Goal: Check status: Check status

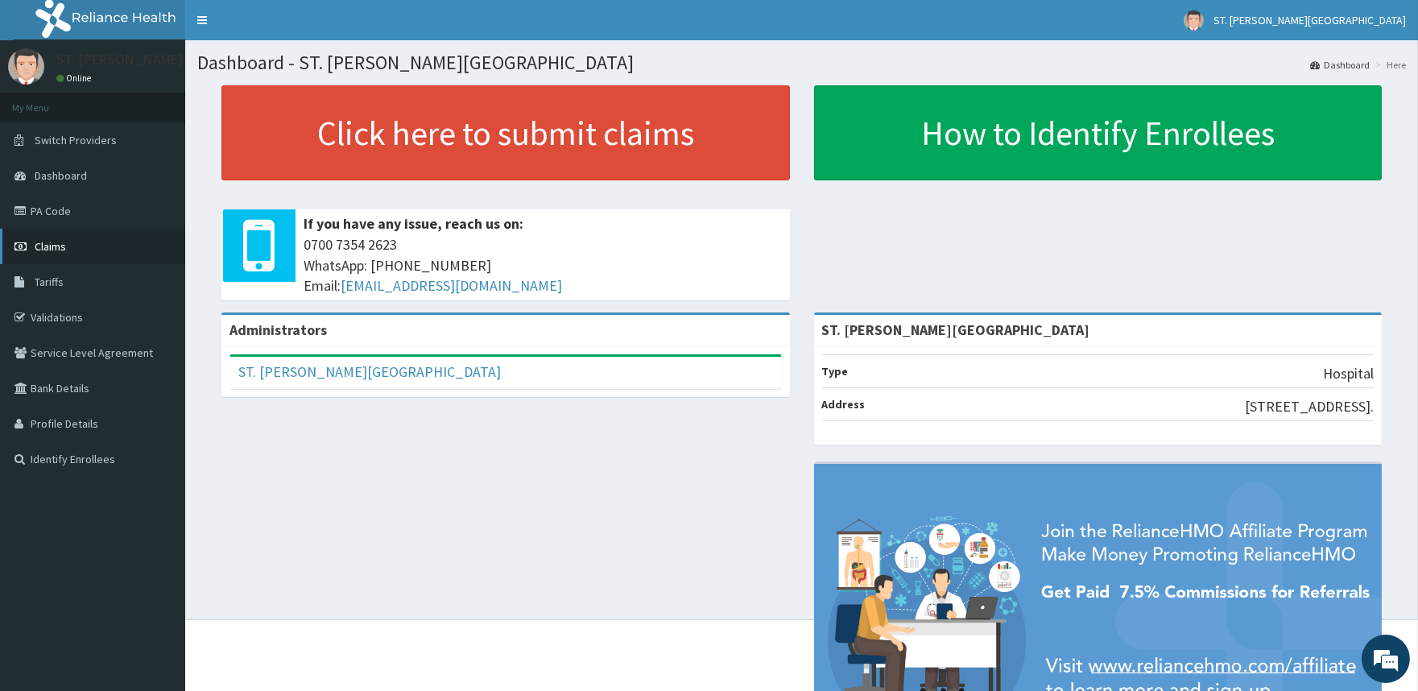
click at [69, 256] on link "Claims" at bounding box center [92, 246] width 185 height 35
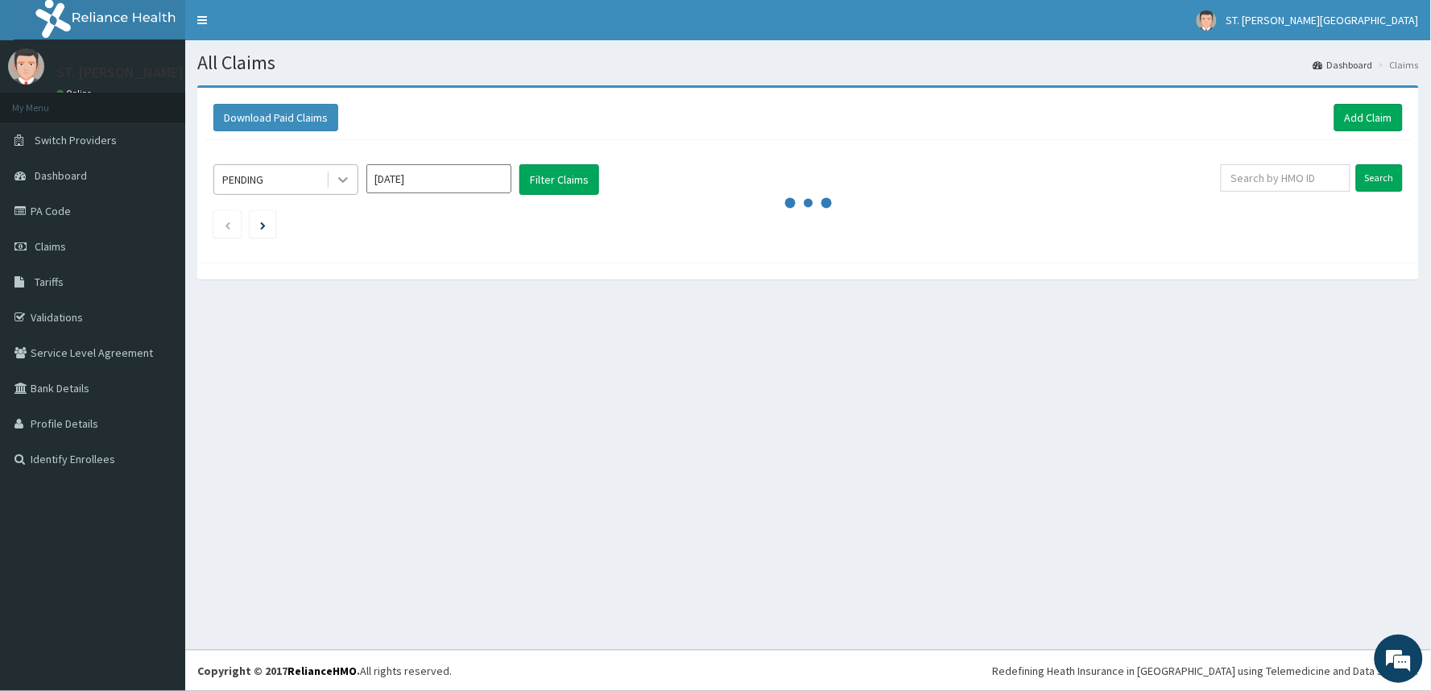
click at [344, 182] on icon at bounding box center [343, 179] width 16 height 16
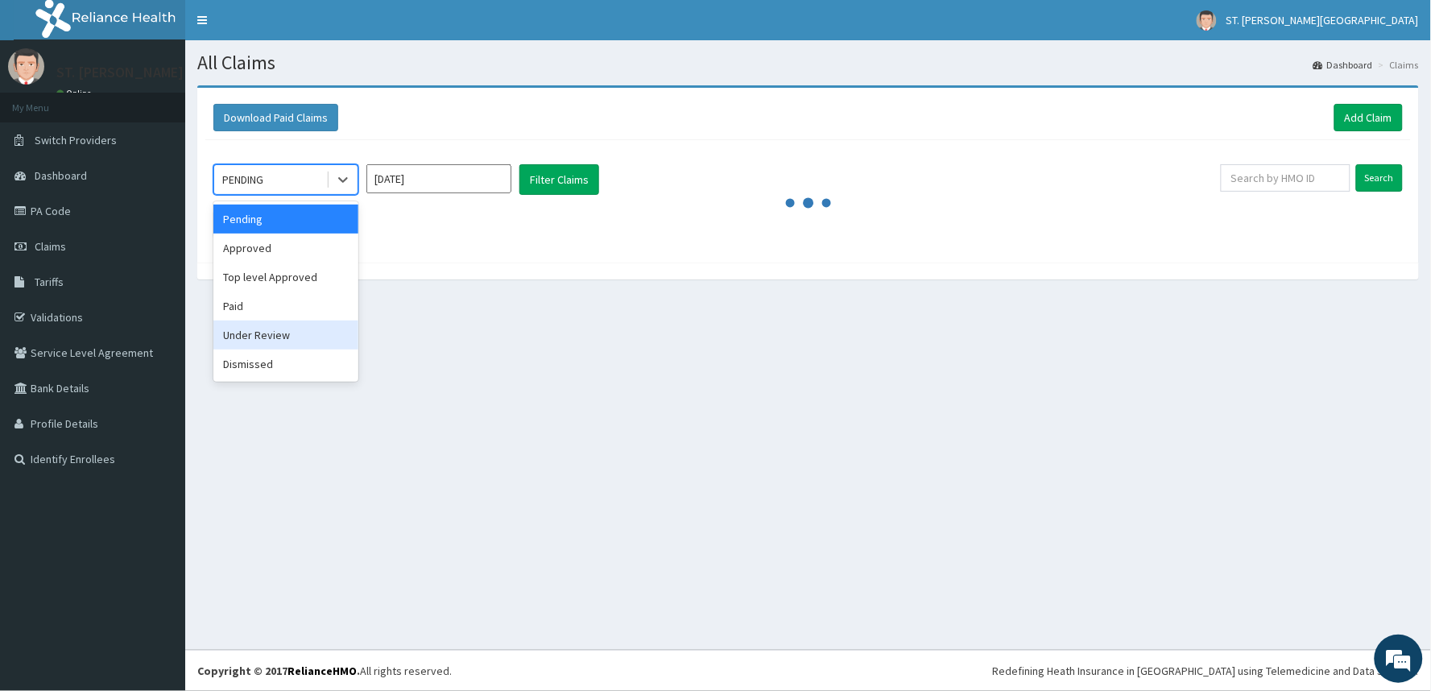
click at [300, 340] on div "Under Review" at bounding box center [285, 334] width 145 height 29
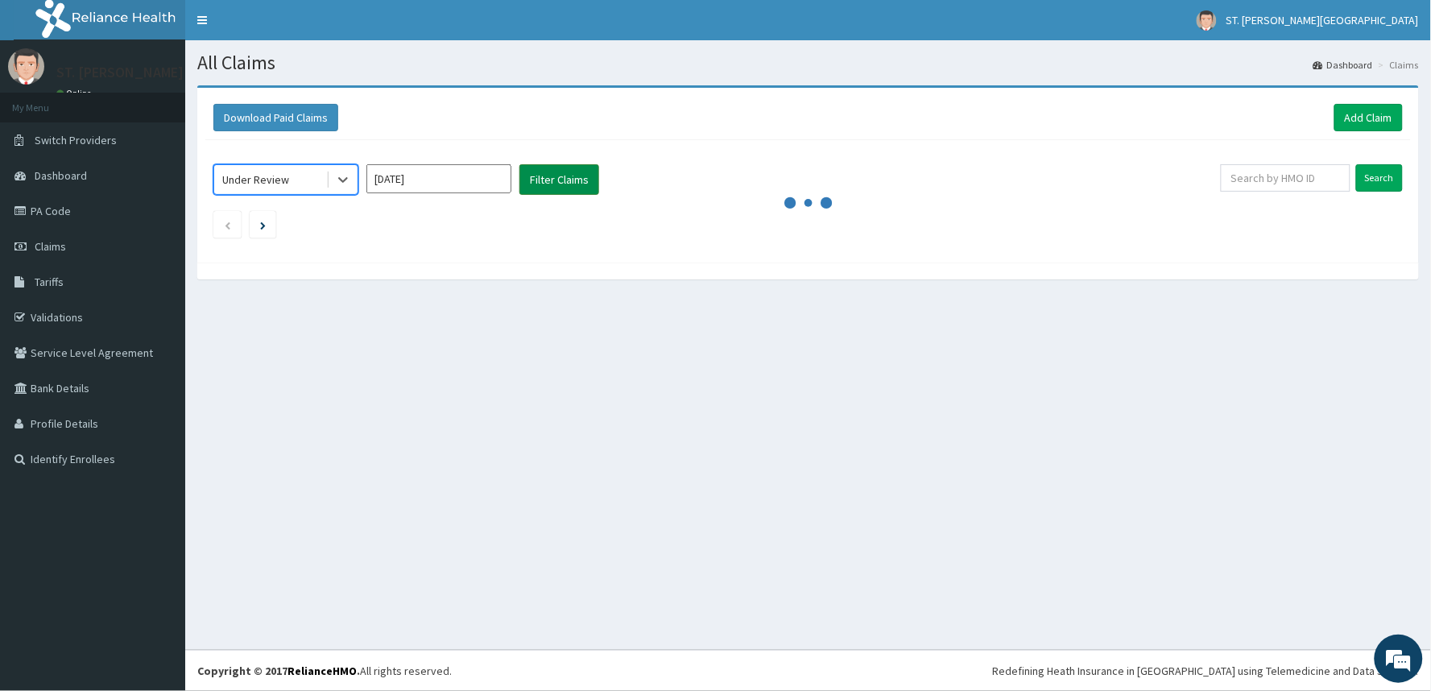
click at [541, 177] on button "Filter Claims" at bounding box center [559, 179] width 80 height 31
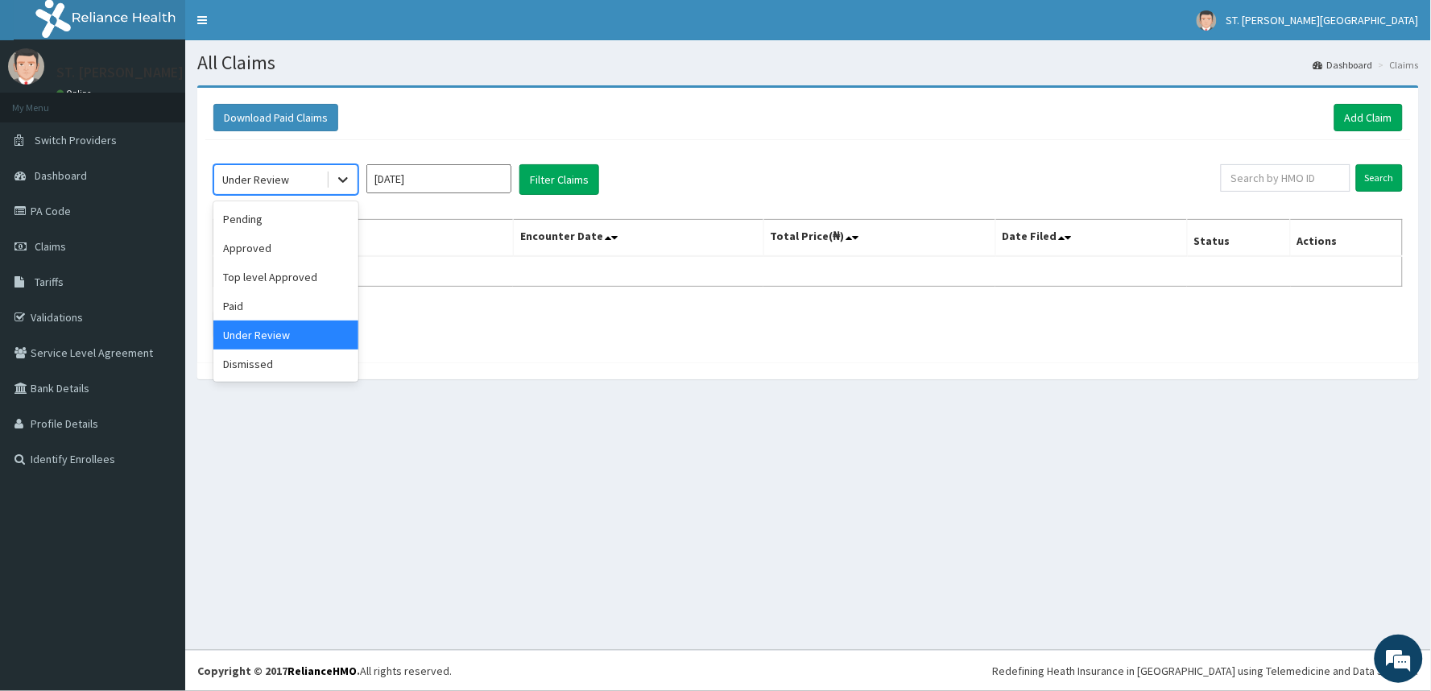
click at [339, 182] on icon at bounding box center [343, 179] width 16 height 16
click at [290, 362] on div "Dismissed" at bounding box center [285, 363] width 145 height 29
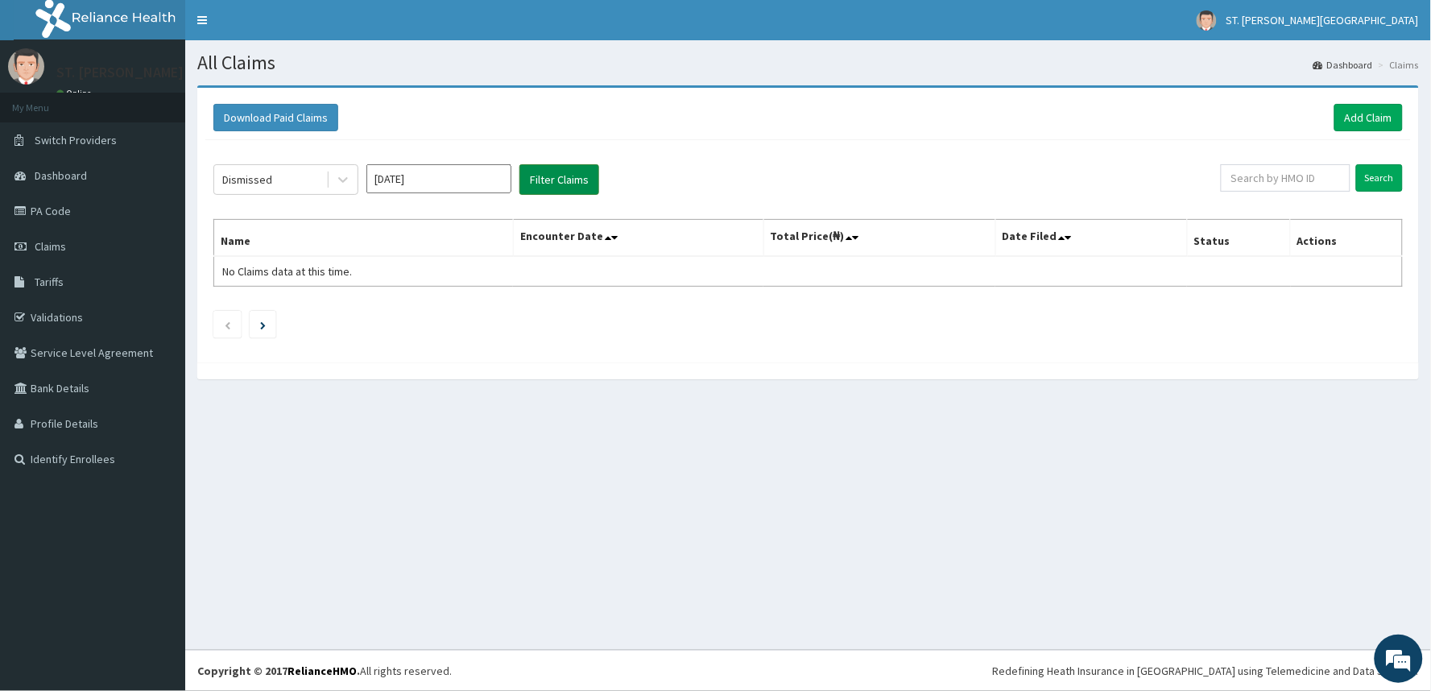
click at [537, 176] on button "Filter Claims" at bounding box center [559, 179] width 80 height 31
click at [343, 185] on icon at bounding box center [343, 179] width 16 height 16
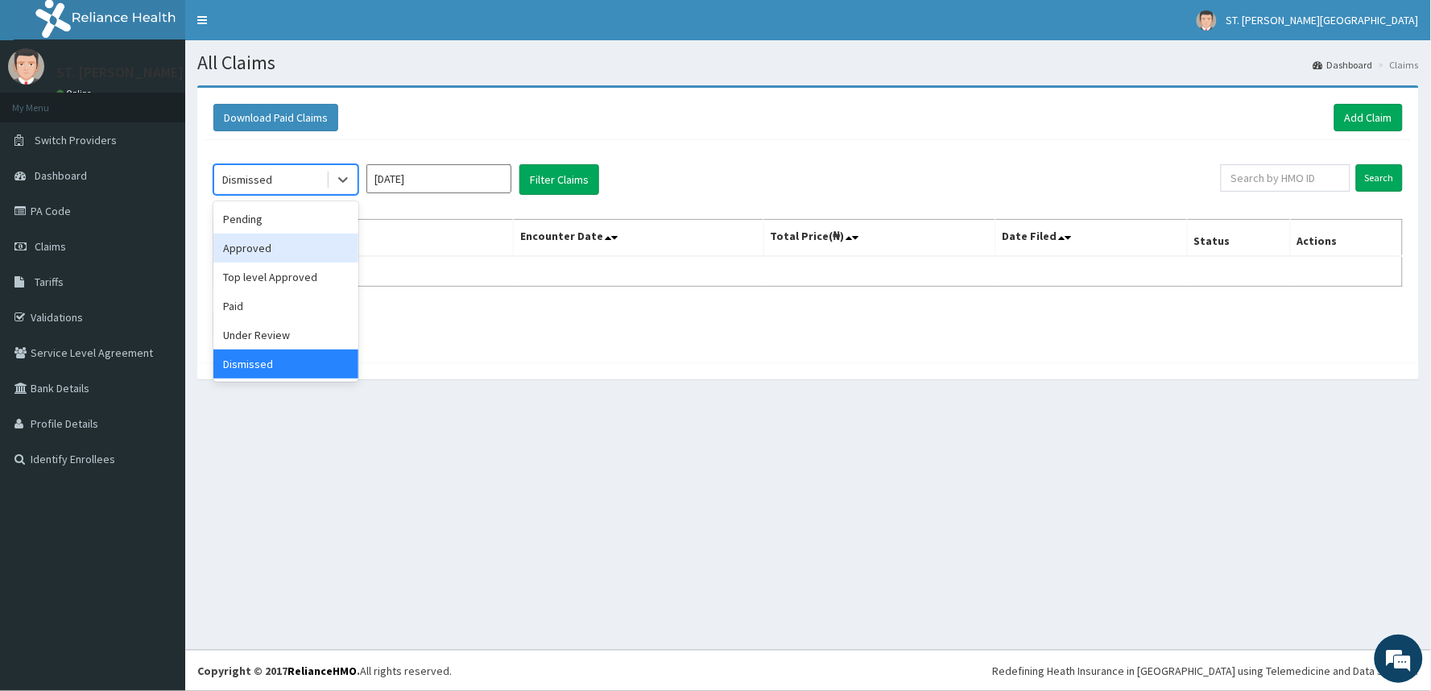
click at [300, 252] on div "Approved" at bounding box center [285, 247] width 145 height 29
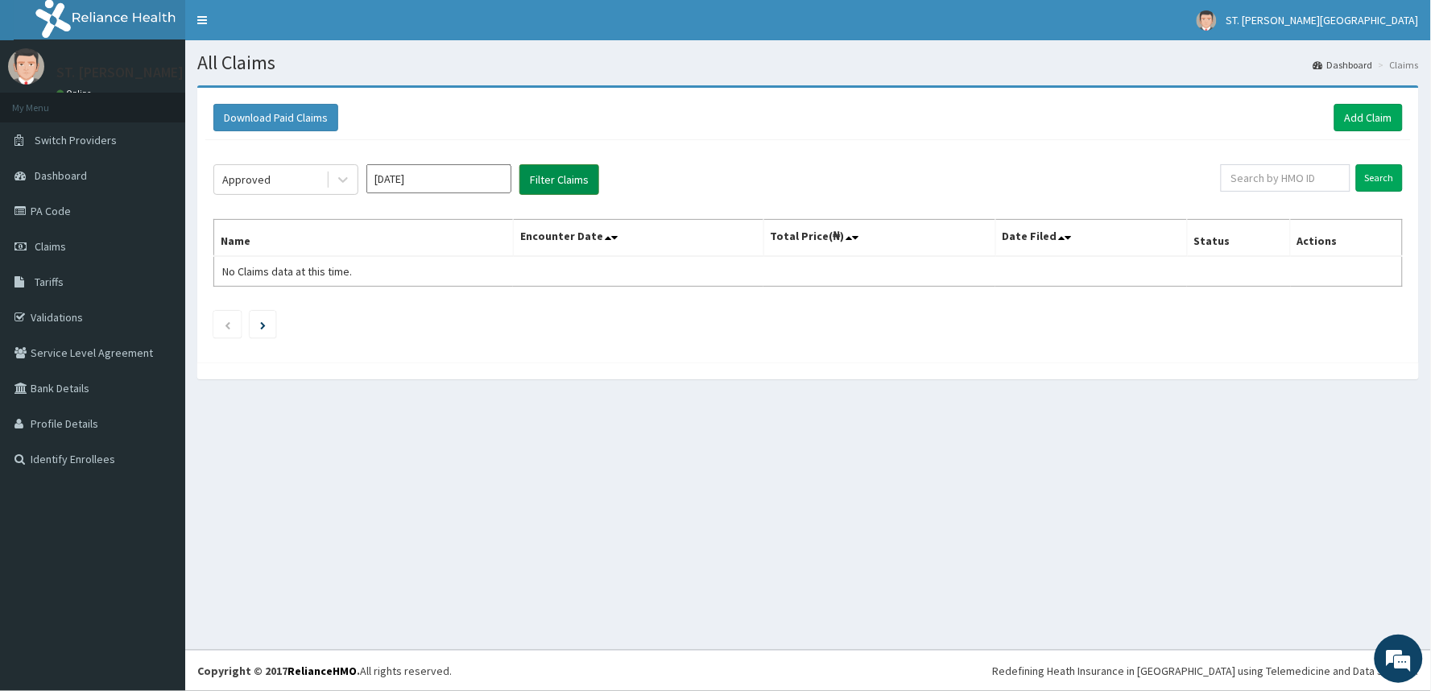
click at [552, 180] on button "Filter Claims" at bounding box center [559, 179] width 80 height 31
click at [550, 180] on button "Filter Claims" at bounding box center [559, 179] width 80 height 31
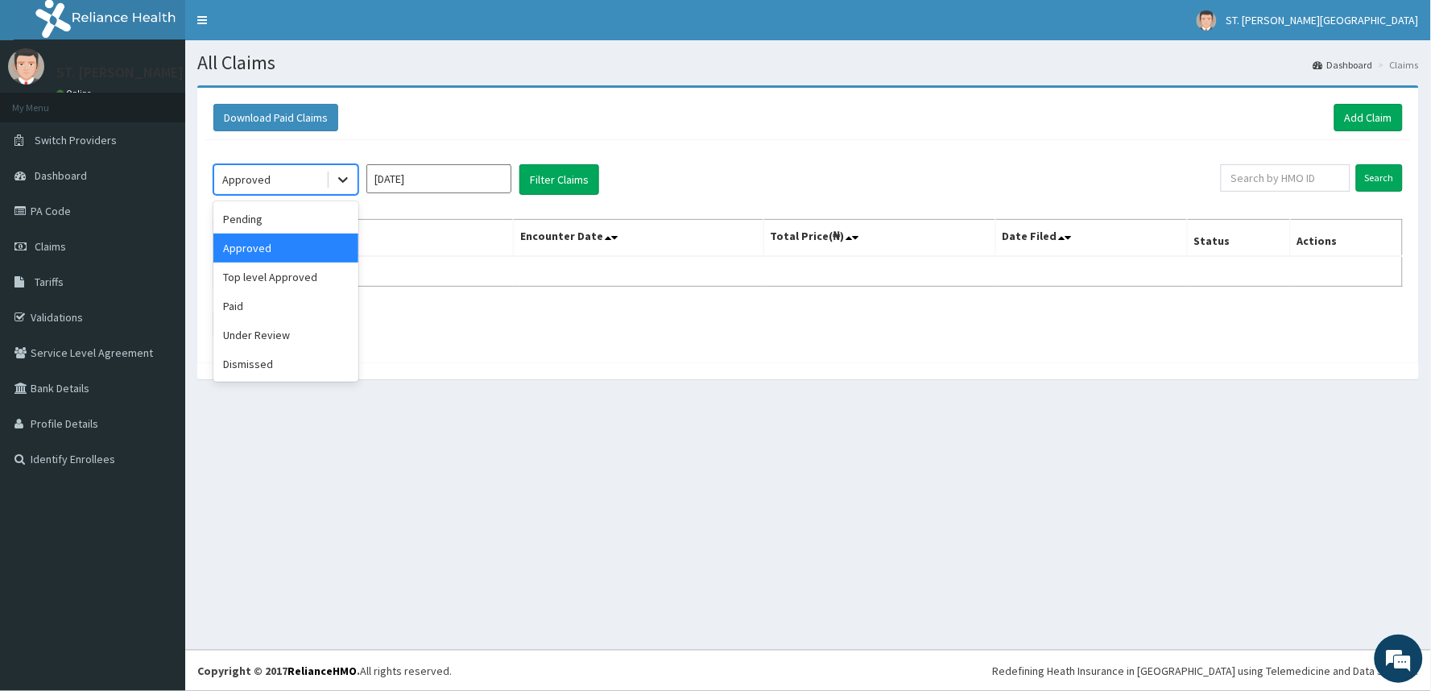
drag, startPoint x: 343, startPoint y: 184, endPoint x: 331, endPoint y: 215, distance: 33.6
click at [343, 183] on icon at bounding box center [343, 179] width 16 height 16
click at [322, 272] on div "Top level Approved" at bounding box center [285, 276] width 145 height 29
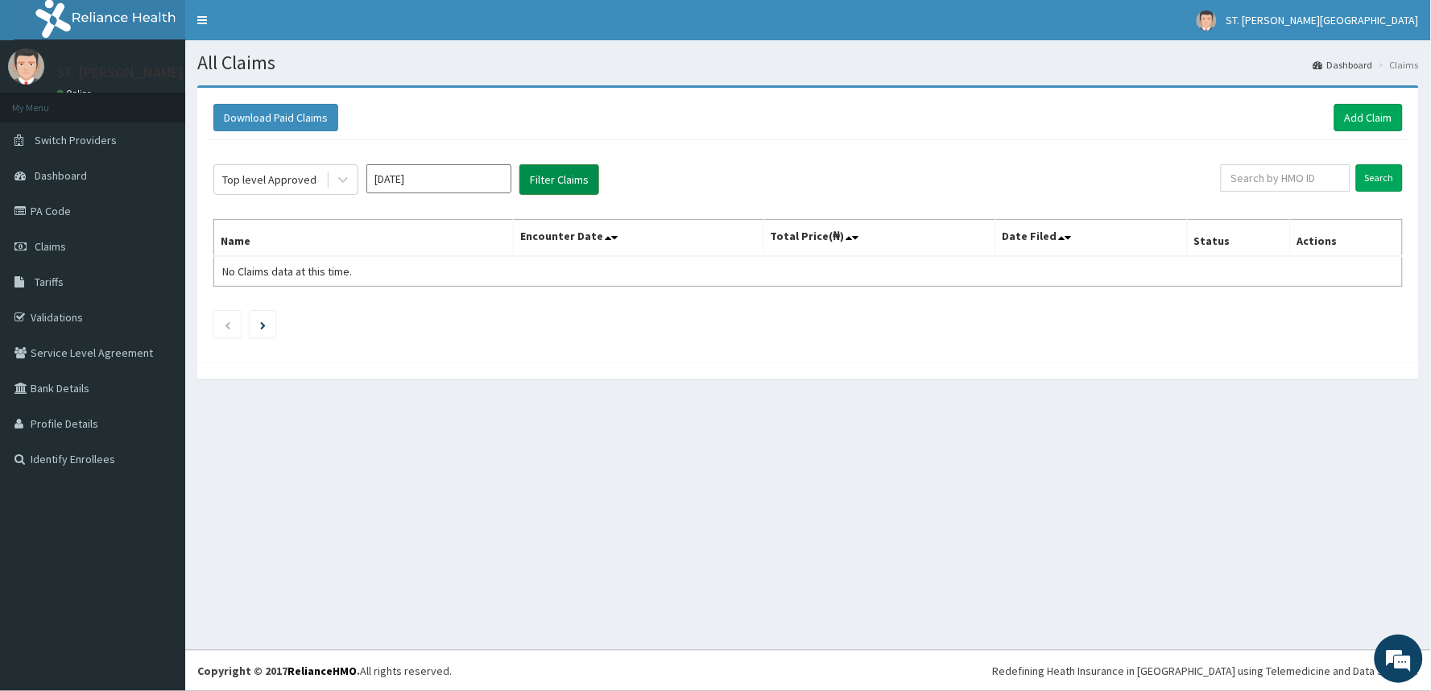
click at [543, 190] on button "Filter Claims" at bounding box center [559, 179] width 80 height 31
click at [549, 183] on button "Filter Claims" at bounding box center [559, 179] width 80 height 31
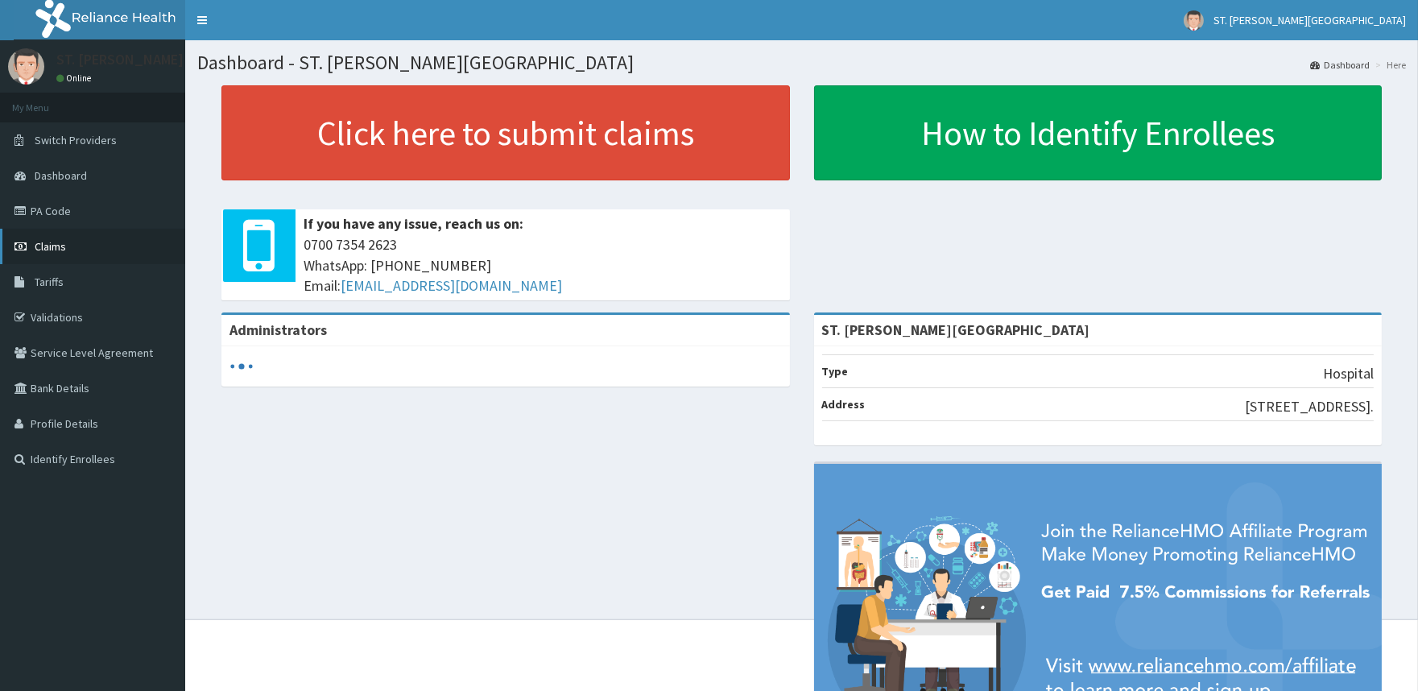
click at [52, 248] on span "Claims" at bounding box center [50, 246] width 31 height 14
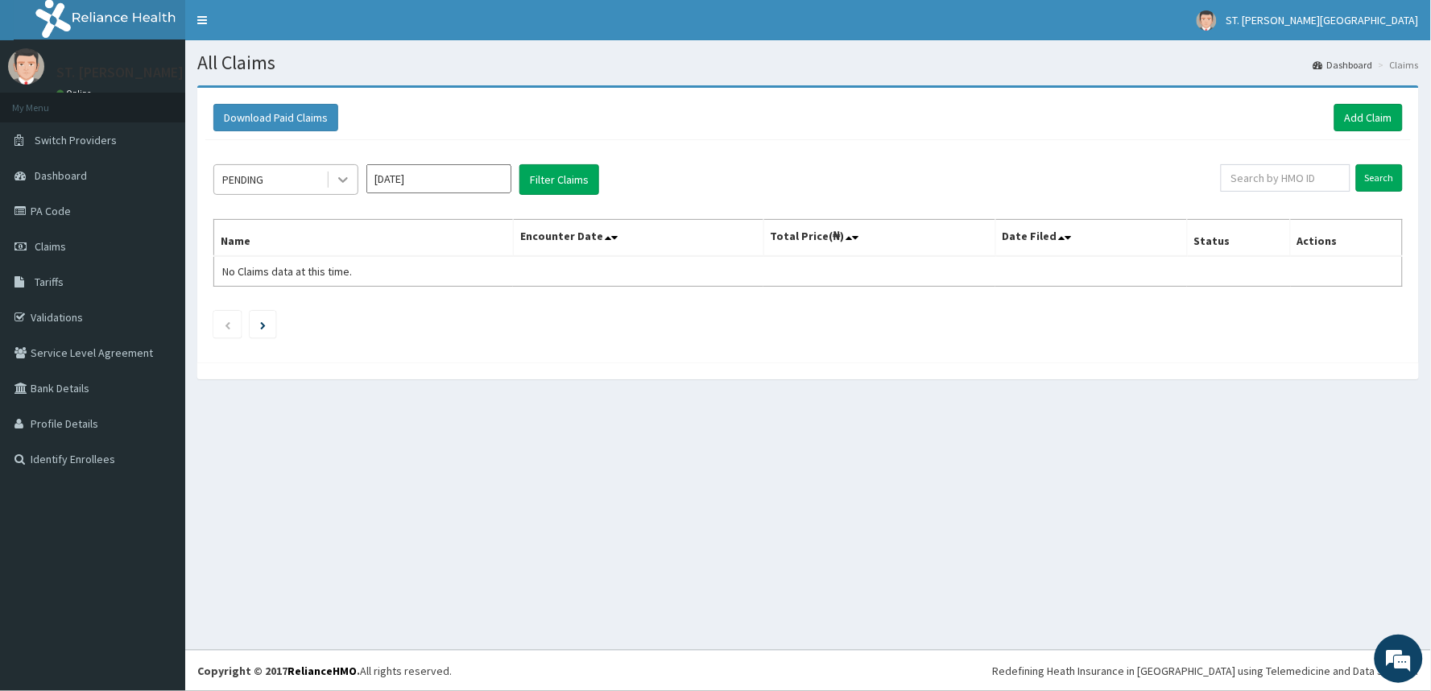
click at [333, 175] on div at bounding box center [342, 179] width 29 height 29
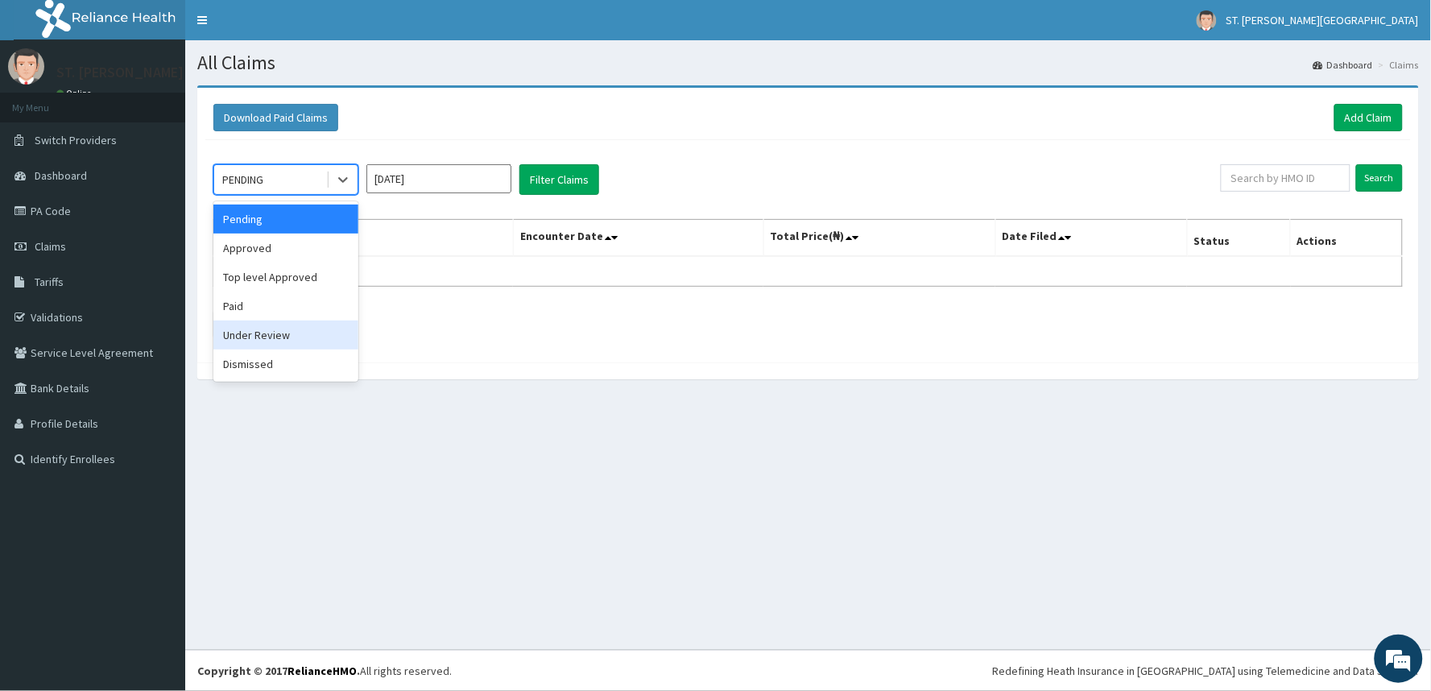
click at [303, 331] on div "Under Review" at bounding box center [285, 334] width 145 height 29
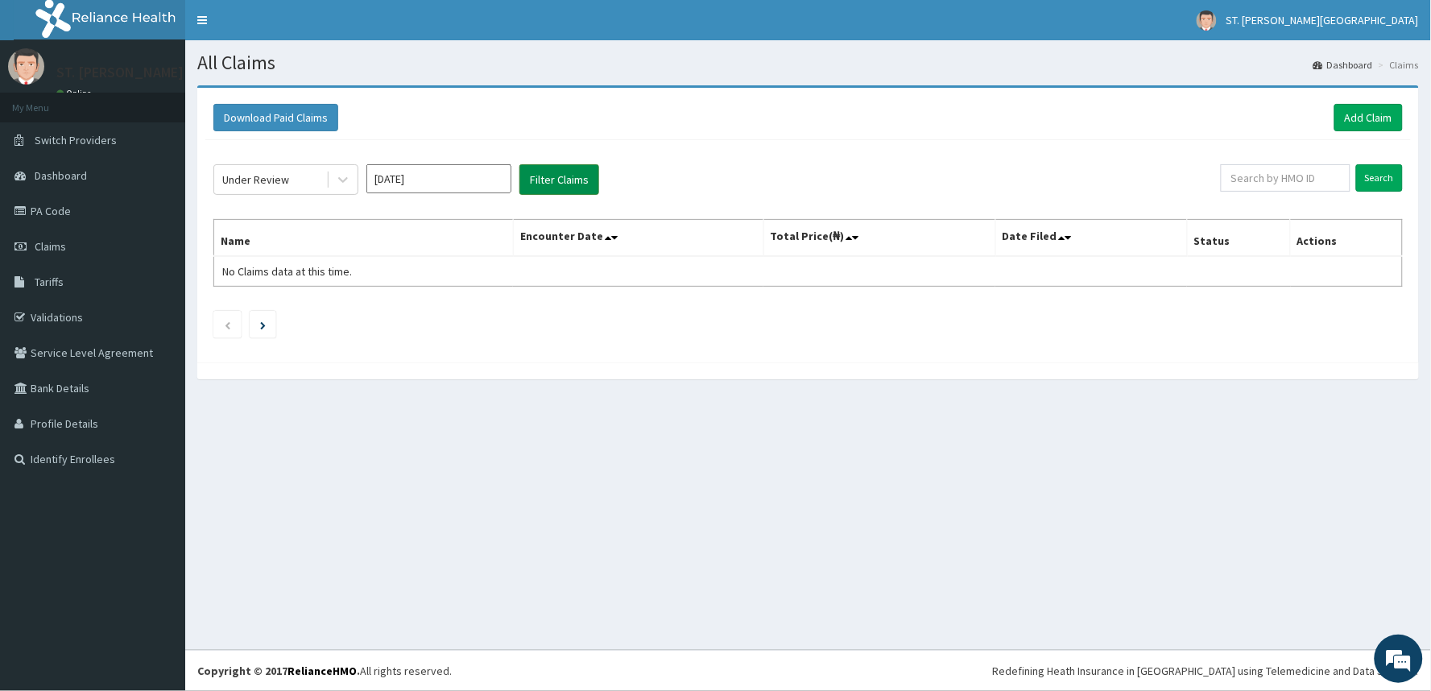
click at [567, 164] on button "Filter Claims" at bounding box center [559, 179] width 80 height 31
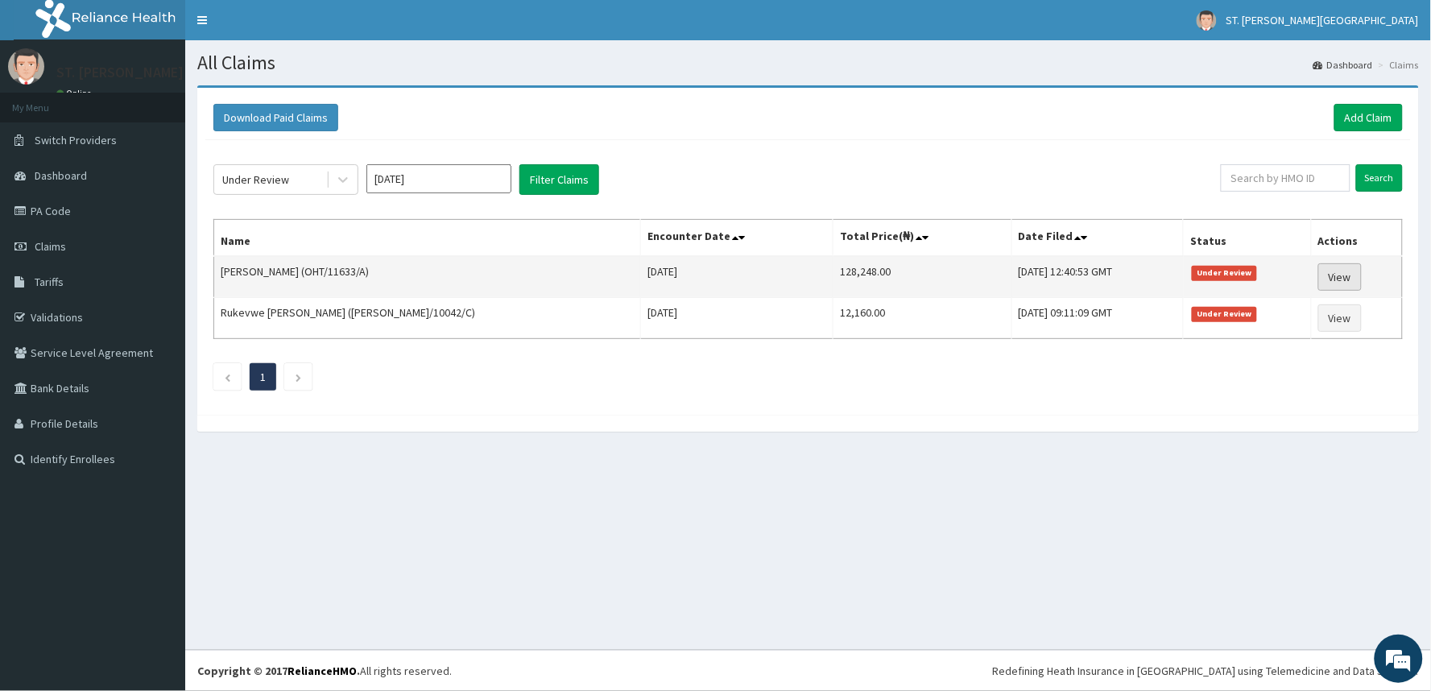
click at [1351, 279] on link "View" at bounding box center [1339, 276] width 43 height 27
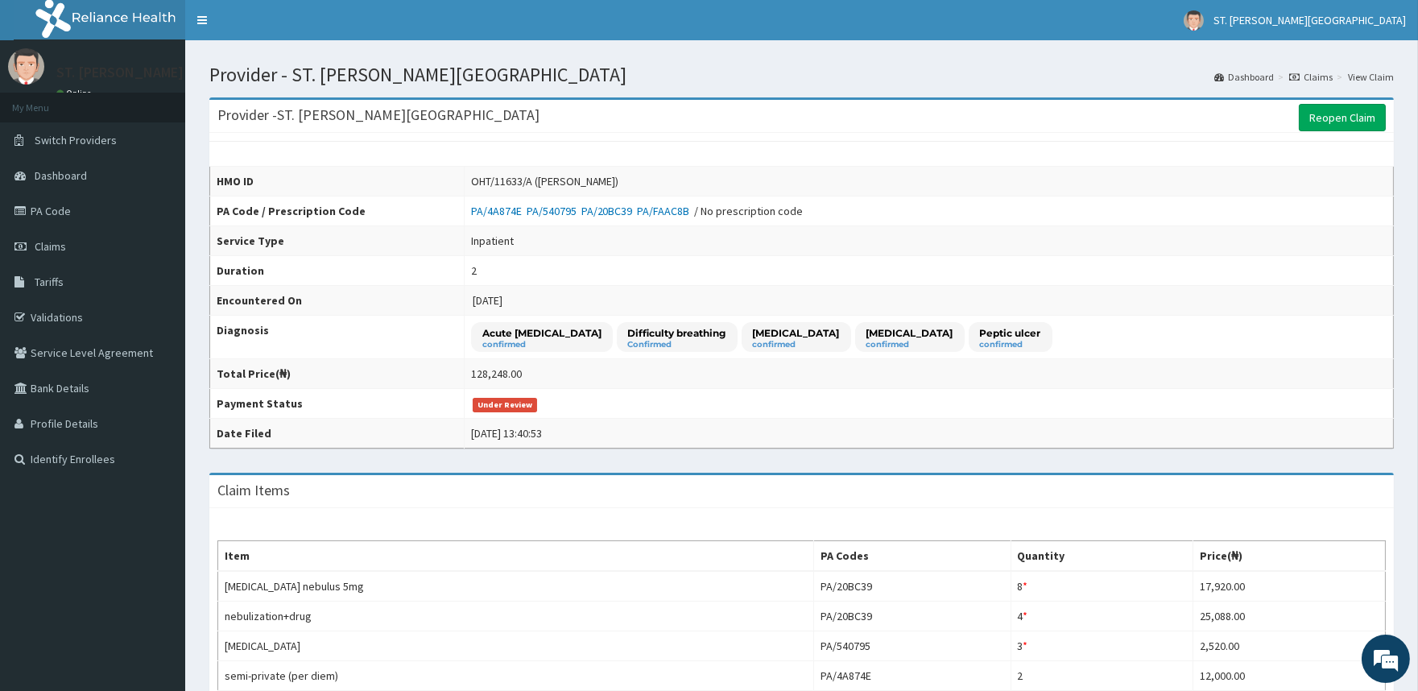
click at [68, 309] on link "Validations" at bounding box center [92, 317] width 185 height 35
